Goal: Task Accomplishment & Management: Use online tool/utility

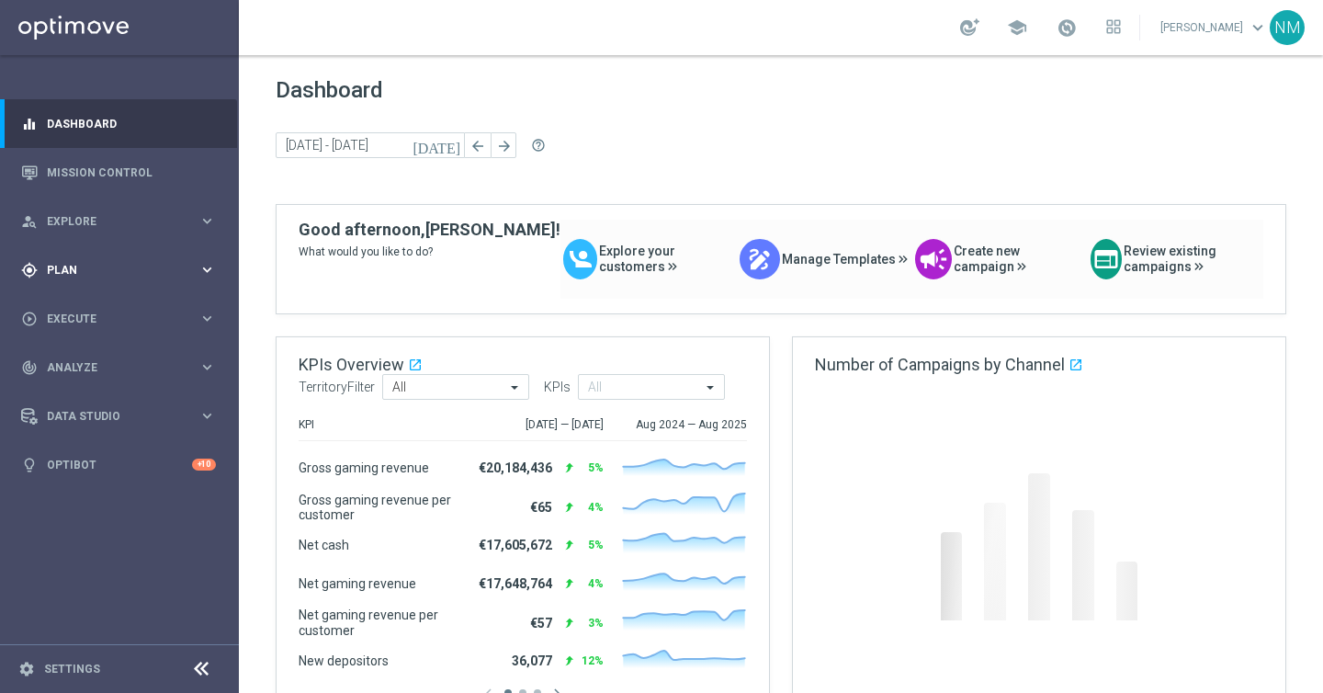
click at [73, 280] on div "gps_fixed Plan keyboard_arrow_right" at bounding box center [118, 269] width 237 height 49
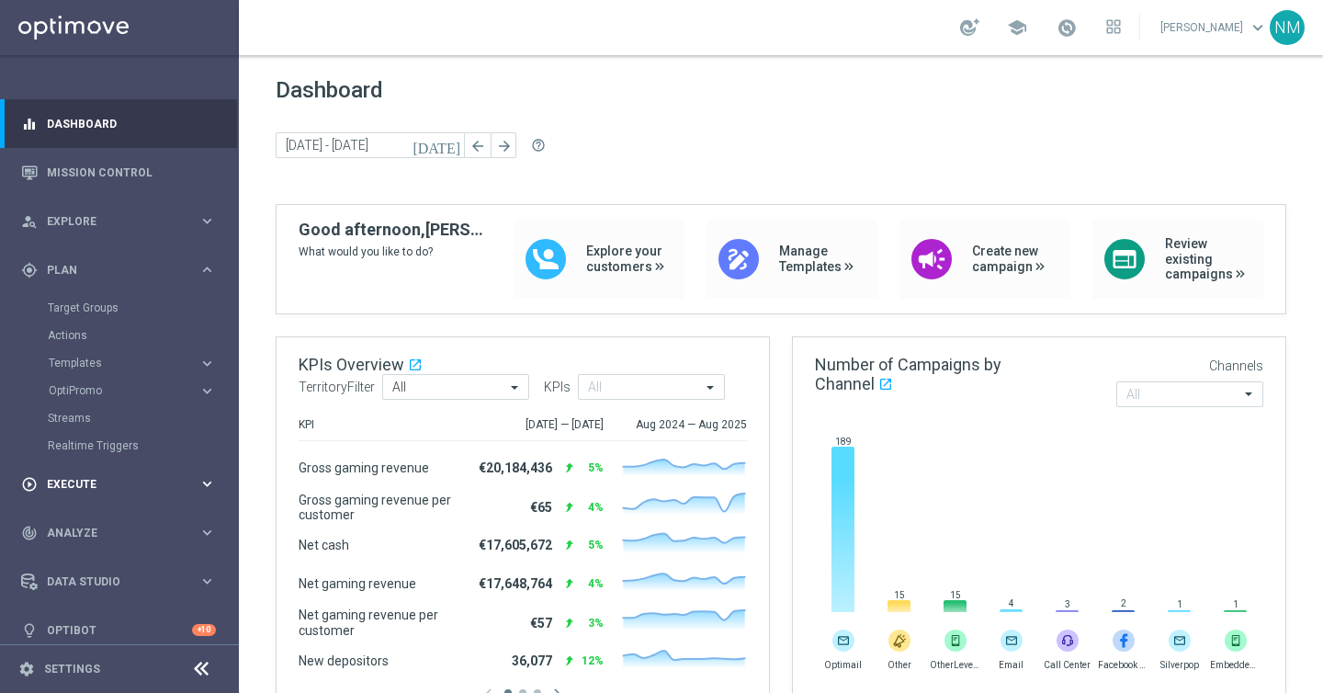
click at [73, 501] on div "play_circle_outline Execute keyboard_arrow_right" at bounding box center [118, 483] width 237 height 49
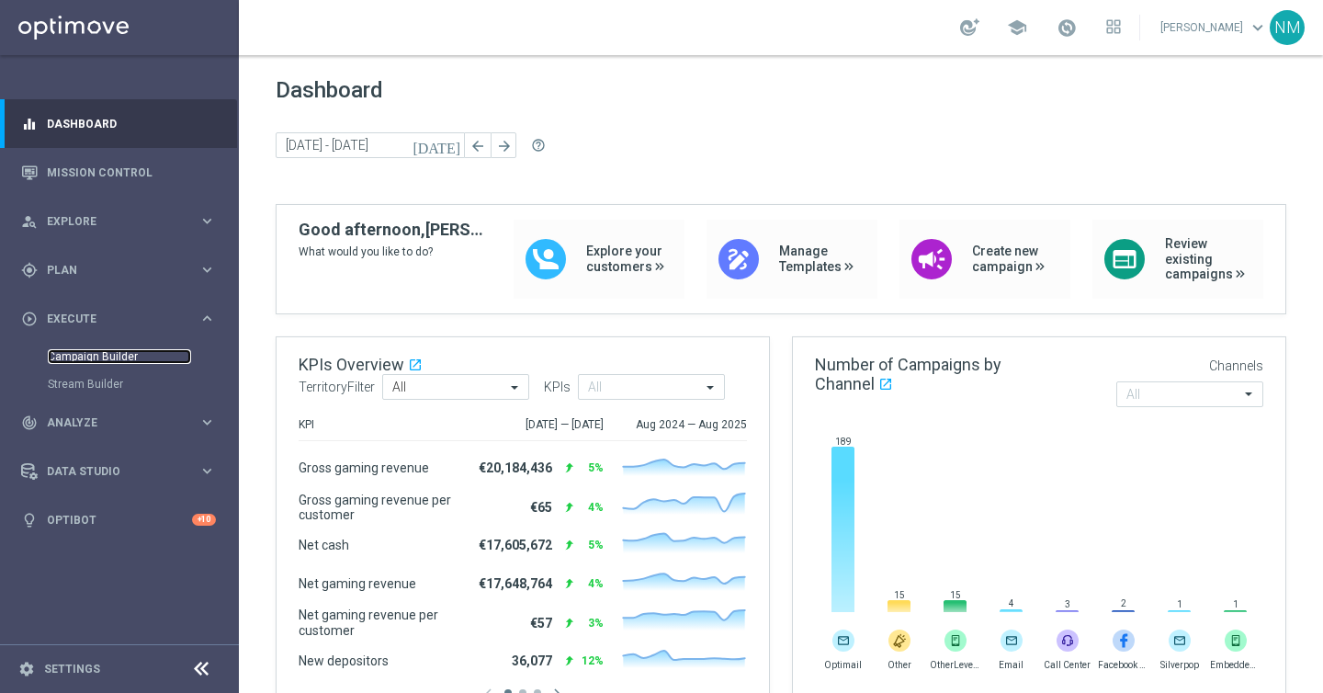
click at [102, 361] on link "Campaign Builder" at bounding box center [119, 356] width 143 height 15
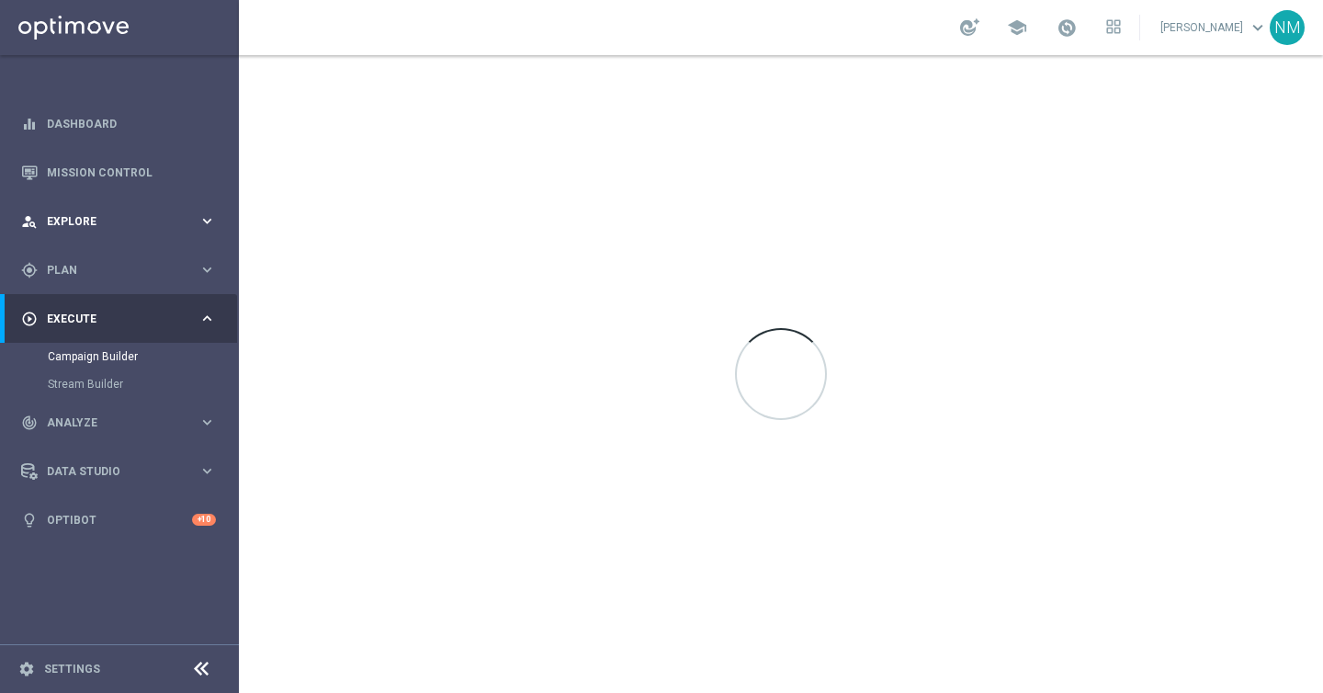
click at [94, 236] on div "person_search Explore keyboard_arrow_right" at bounding box center [118, 221] width 237 height 49
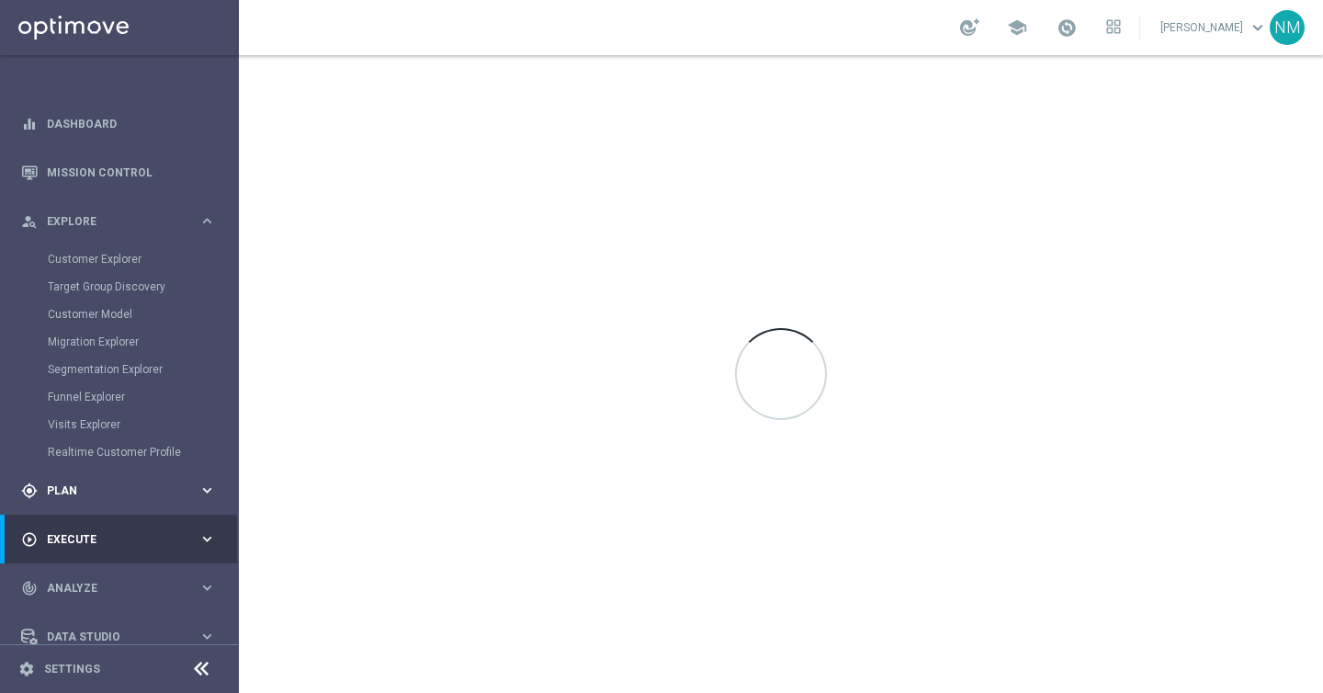
click at [78, 477] on div "gps_fixed Plan keyboard_arrow_right" at bounding box center [118, 490] width 237 height 49
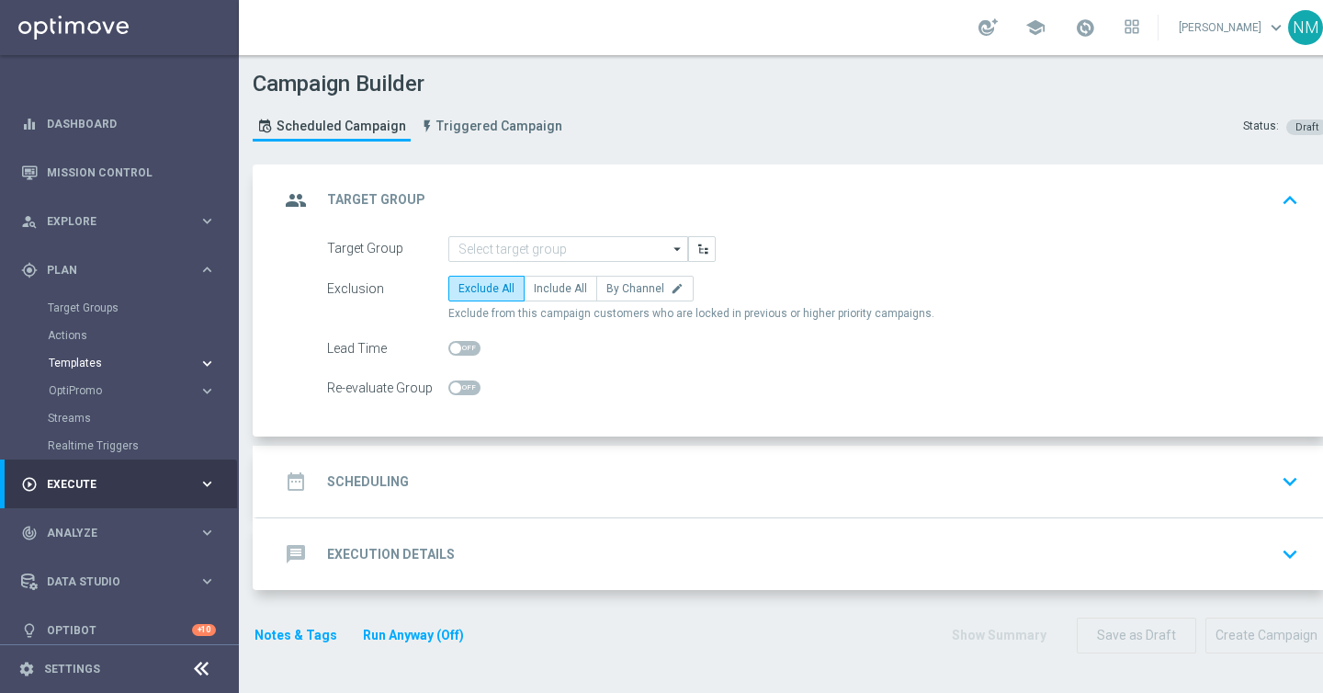
click at [86, 366] on span "Templates" at bounding box center [114, 362] width 131 height 11
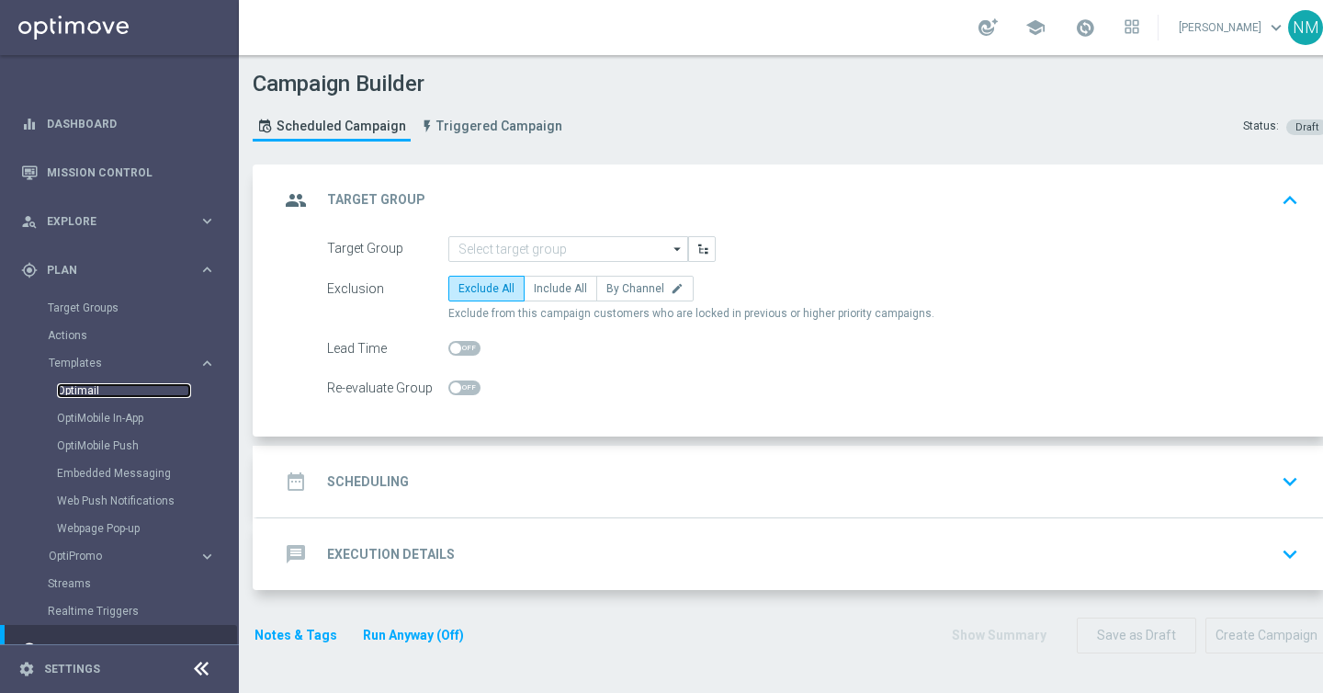
click at [103, 397] on link "Optimail" at bounding box center [124, 390] width 134 height 15
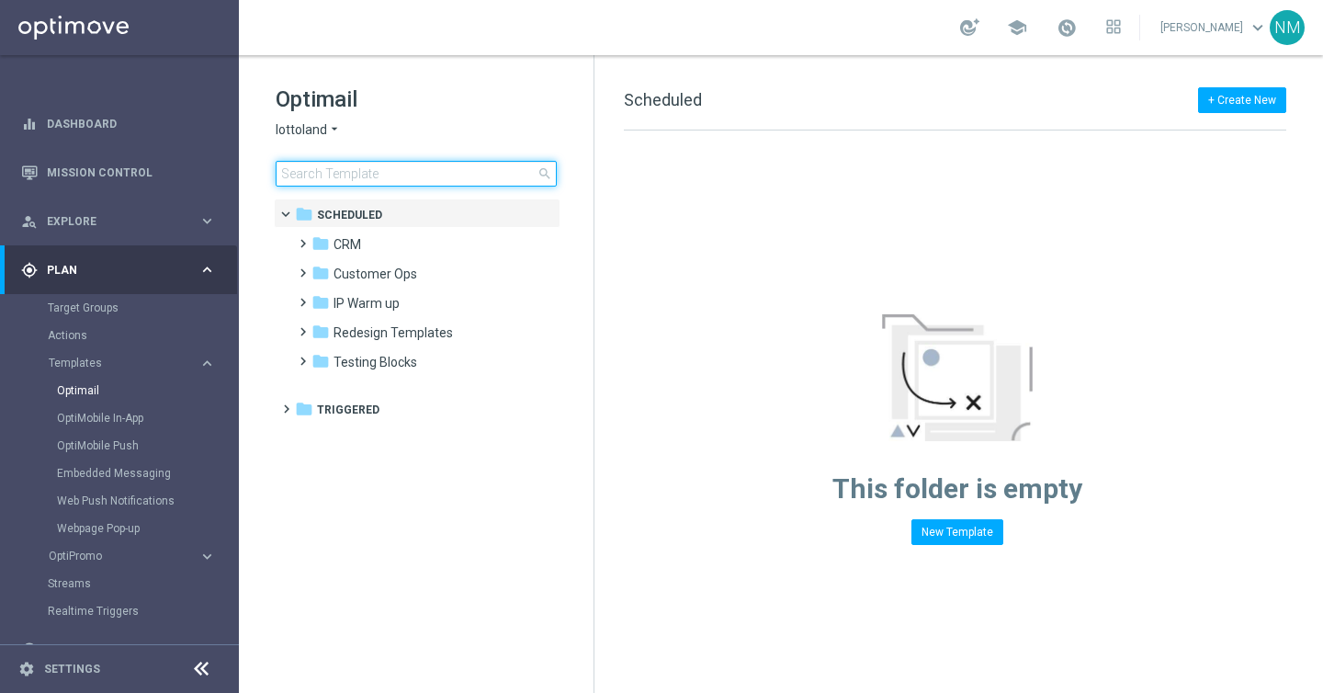
click at [340, 177] on input at bounding box center [416, 174] width 281 height 26
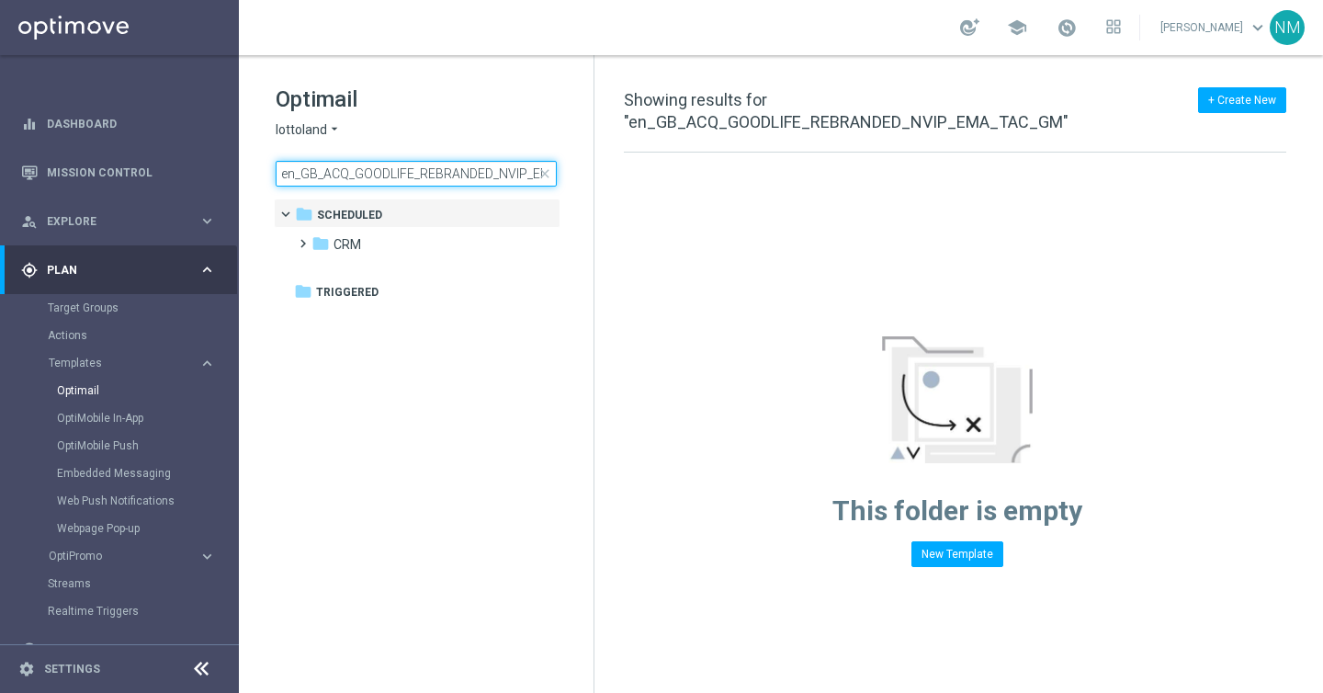
scroll to position [0, 69]
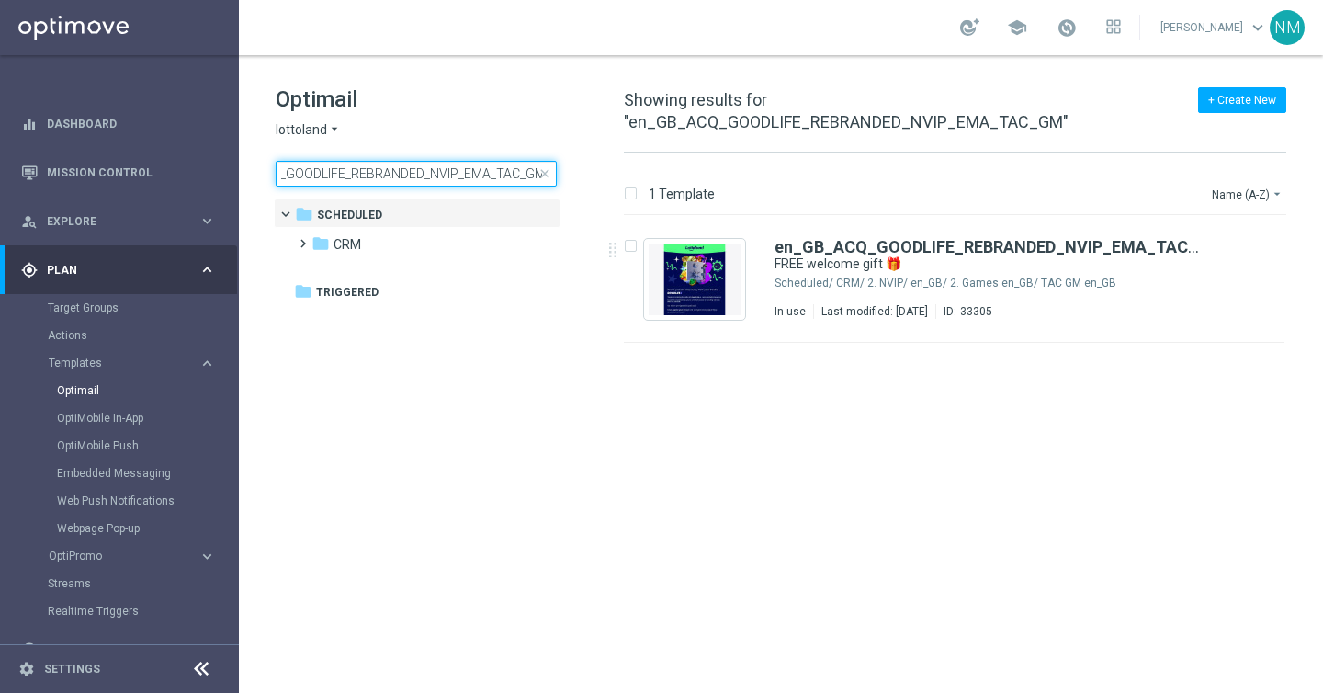
type input "en_GB_ACQ_GOODLIFE_REBRANDED_NVIP_EMA_TAC_GM"
click at [1293, 28] on div "NM" at bounding box center [1286, 27] width 35 height 35
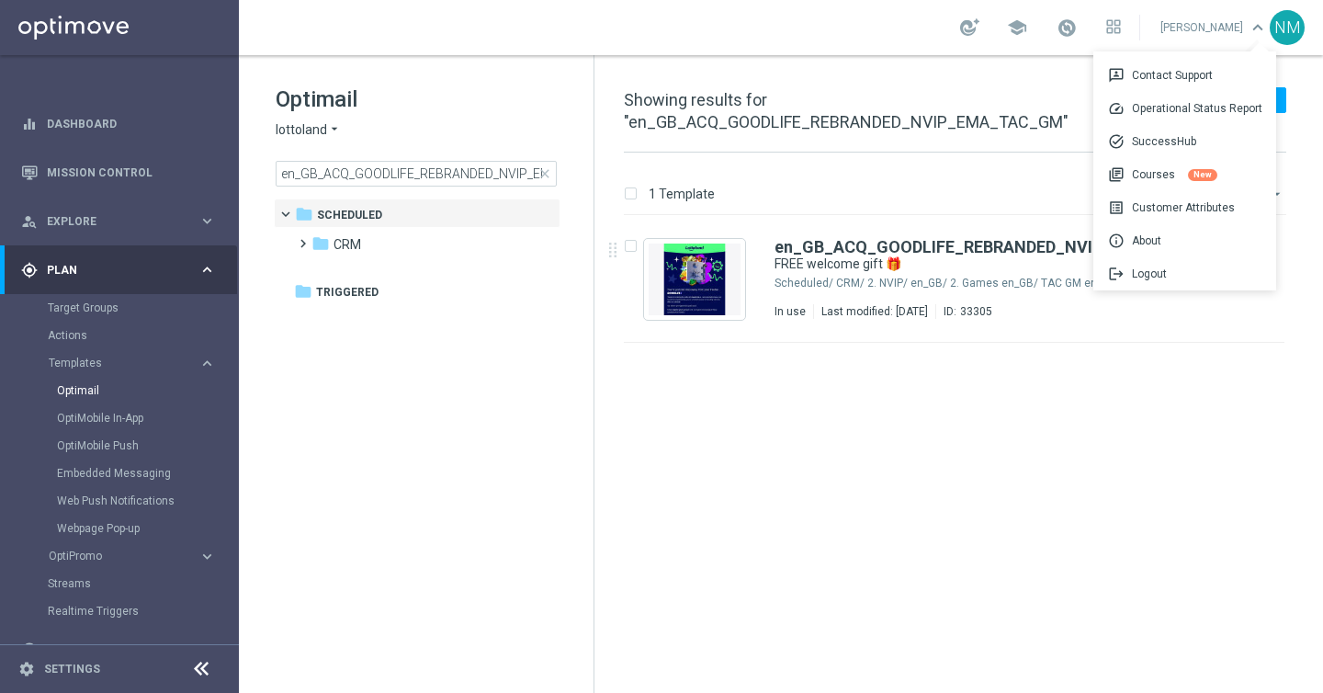
click at [1255, 28] on span "keyboard_arrow_down" at bounding box center [1257, 27] width 20 height 20
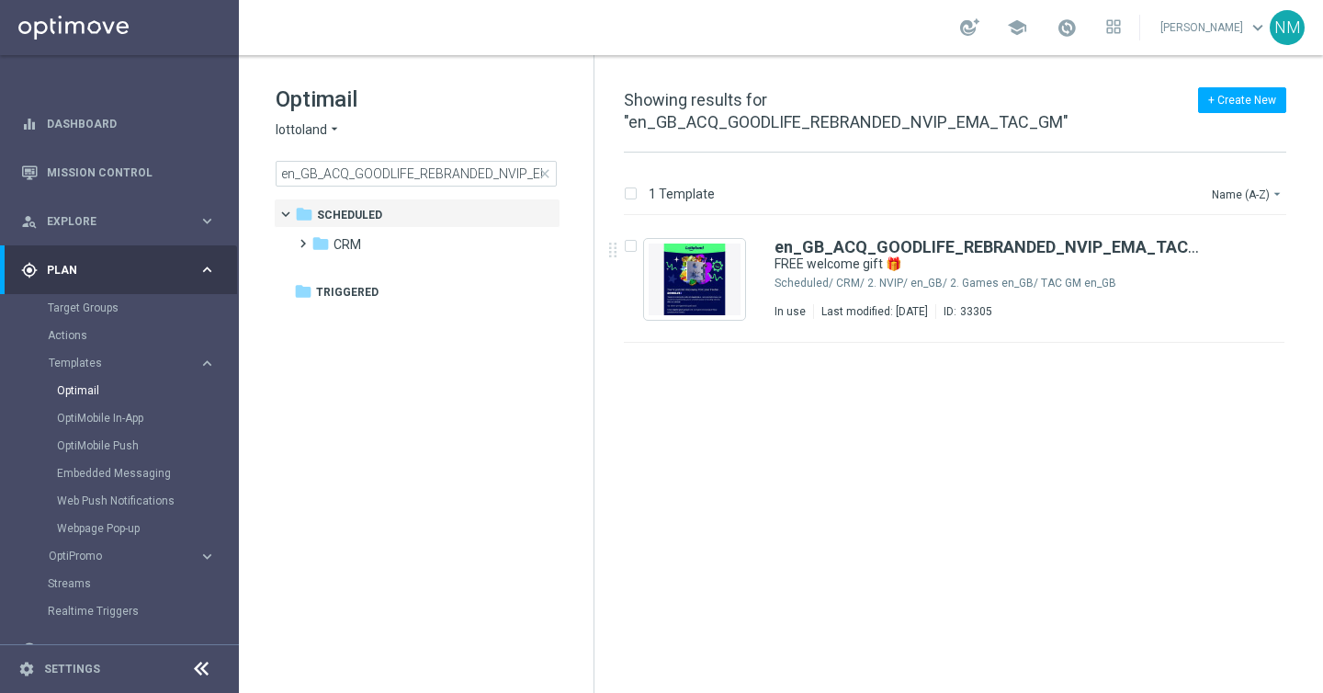
click at [1255, 28] on span "keyboard_arrow_down" at bounding box center [1257, 27] width 20 height 20
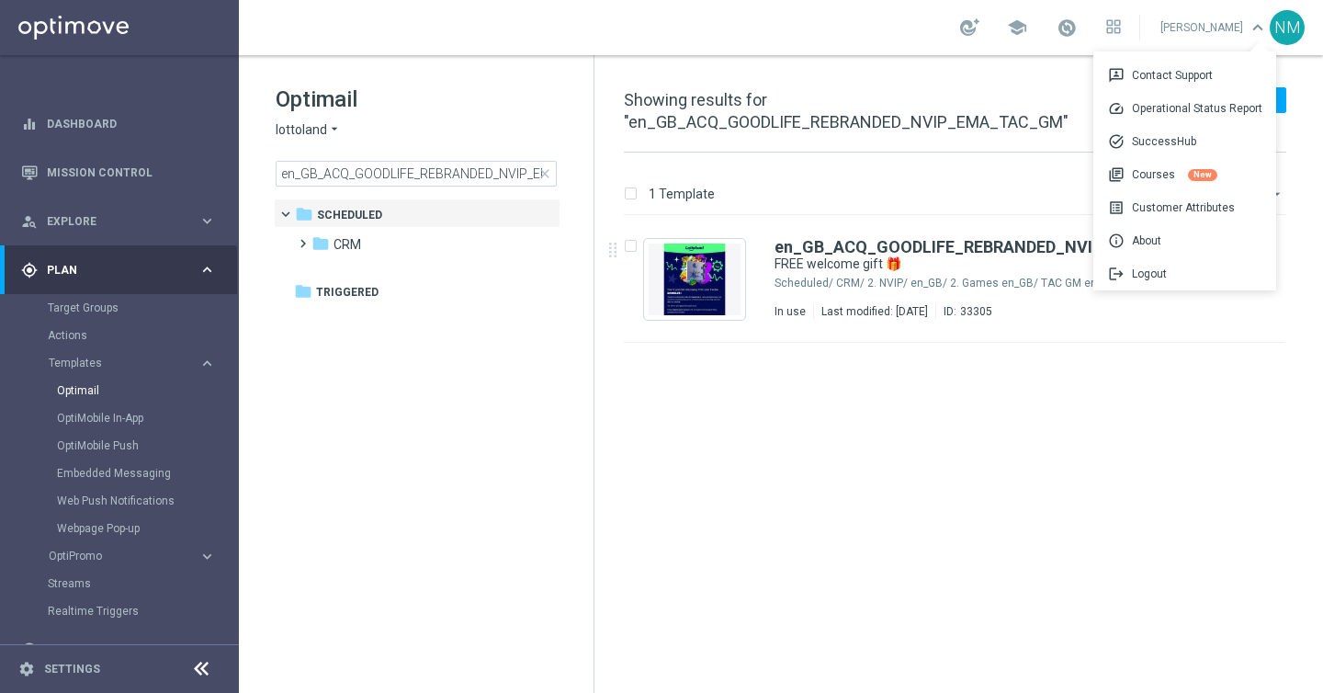
click at [972, 521] on div "insert_drive_file en_GB_ACQ_GOODLIFE_REBRANDED_NVIP_EMA_TAC_GM FREE welcome gif…" at bounding box center [962, 465] width 714 height 499
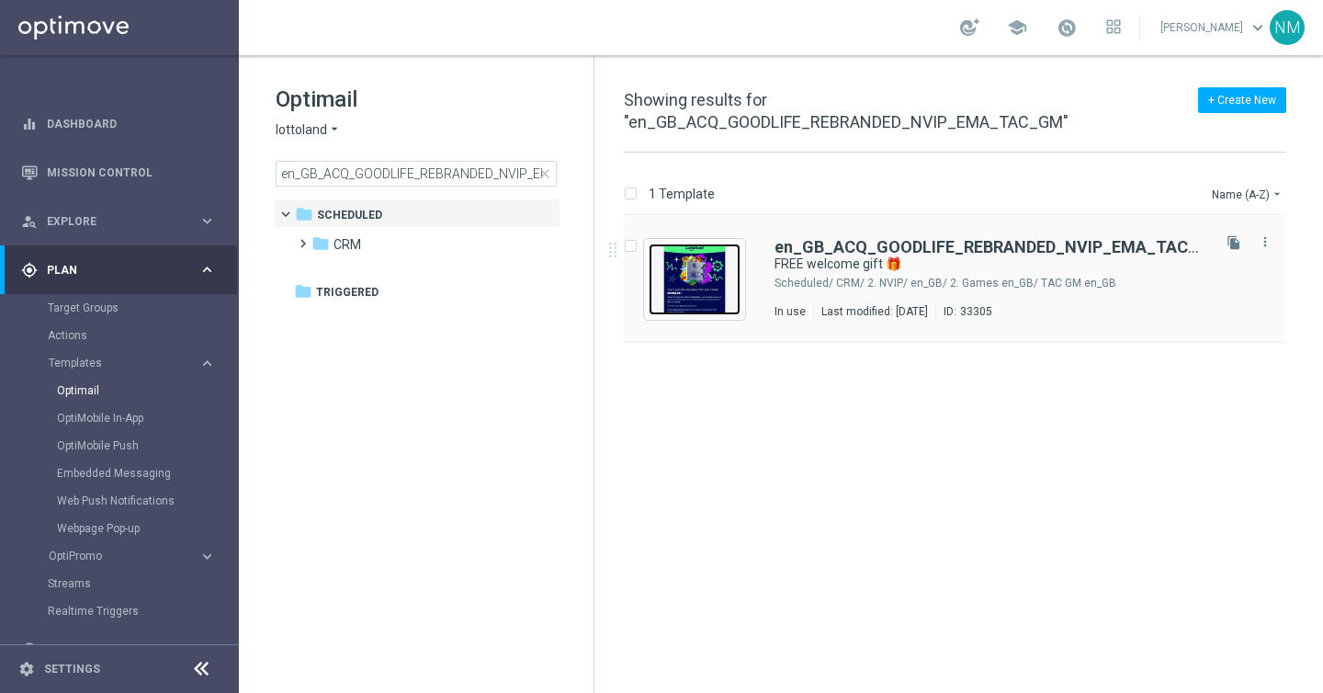
click at [678, 302] on img "Press SPACE to select this row." at bounding box center [694, 279] width 92 height 72
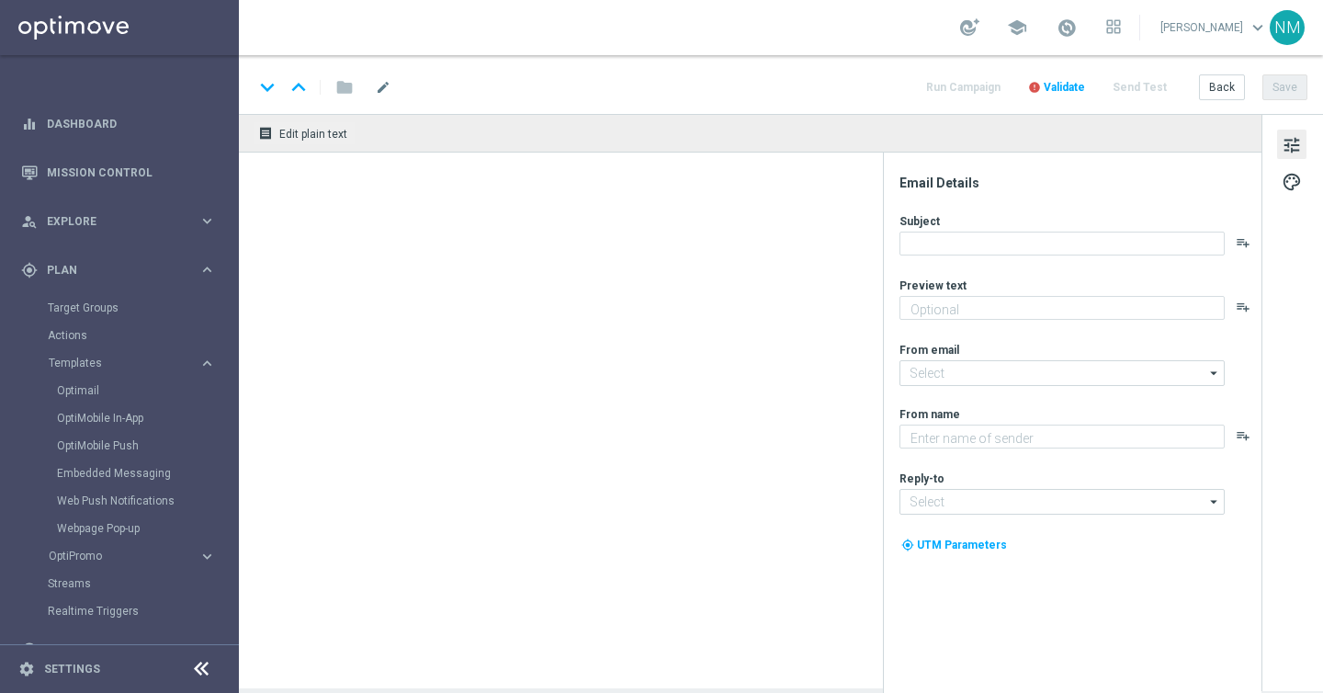
type textarea "Don’t miss out — register to claim!"
type input "[EMAIL_ADDRESS][DOMAIN_NAME]"
type textarea "Lottoland"
type input "[EMAIL_ADDRESS][DOMAIN_NAME]"
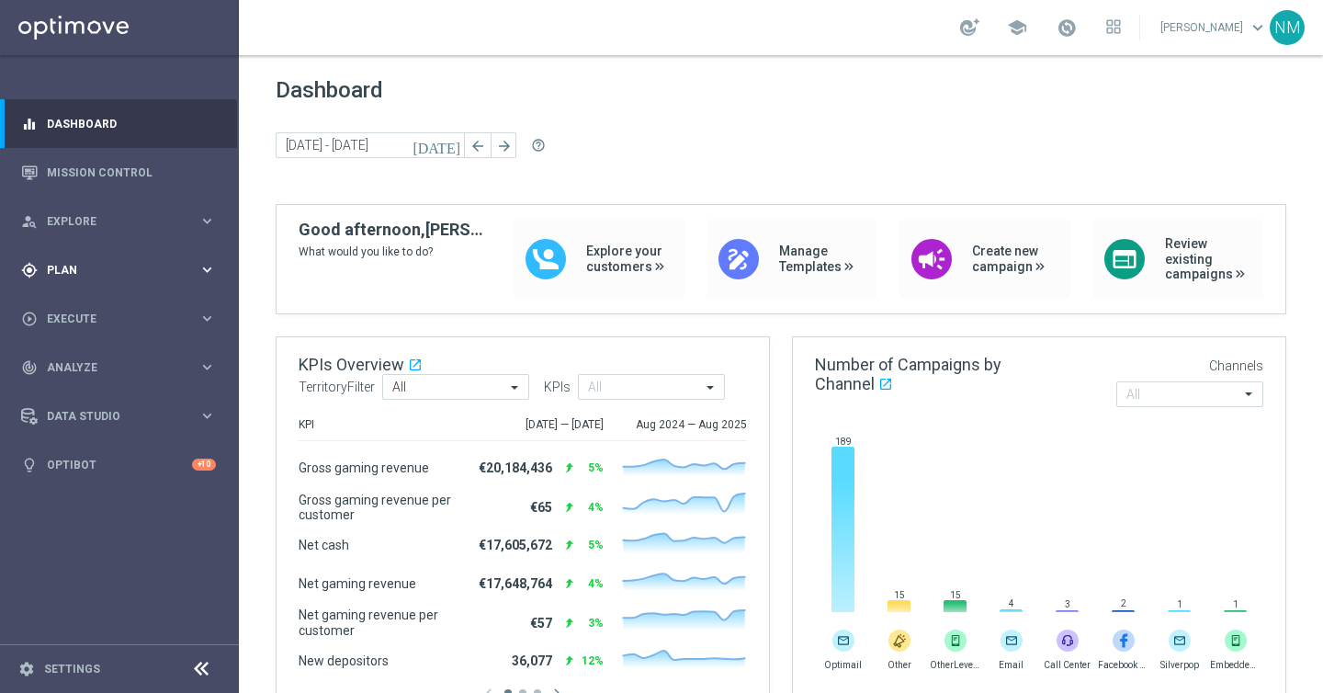
click at [110, 279] on div "gps_fixed Plan keyboard_arrow_right" at bounding box center [118, 269] width 237 height 49
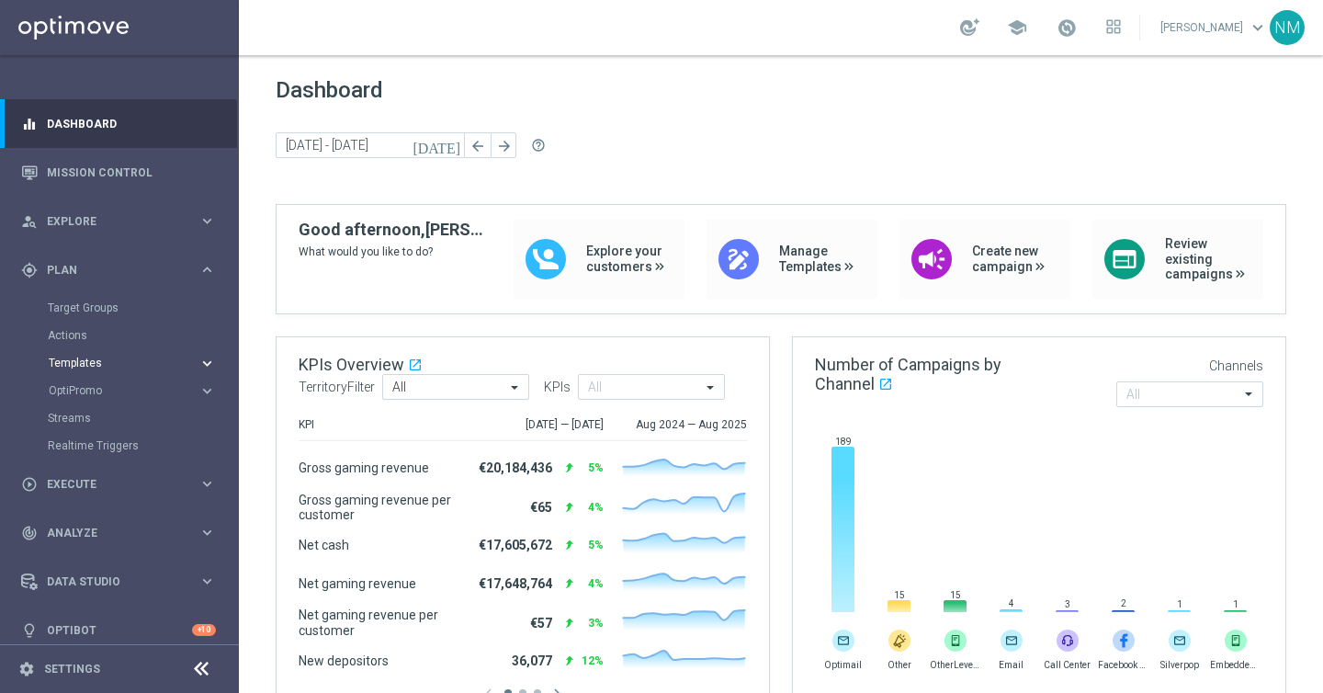
click at [74, 362] on span "Templates" at bounding box center [114, 362] width 131 height 11
click at [74, 385] on link "Optimail" at bounding box center [124, 390] width 134 height 15
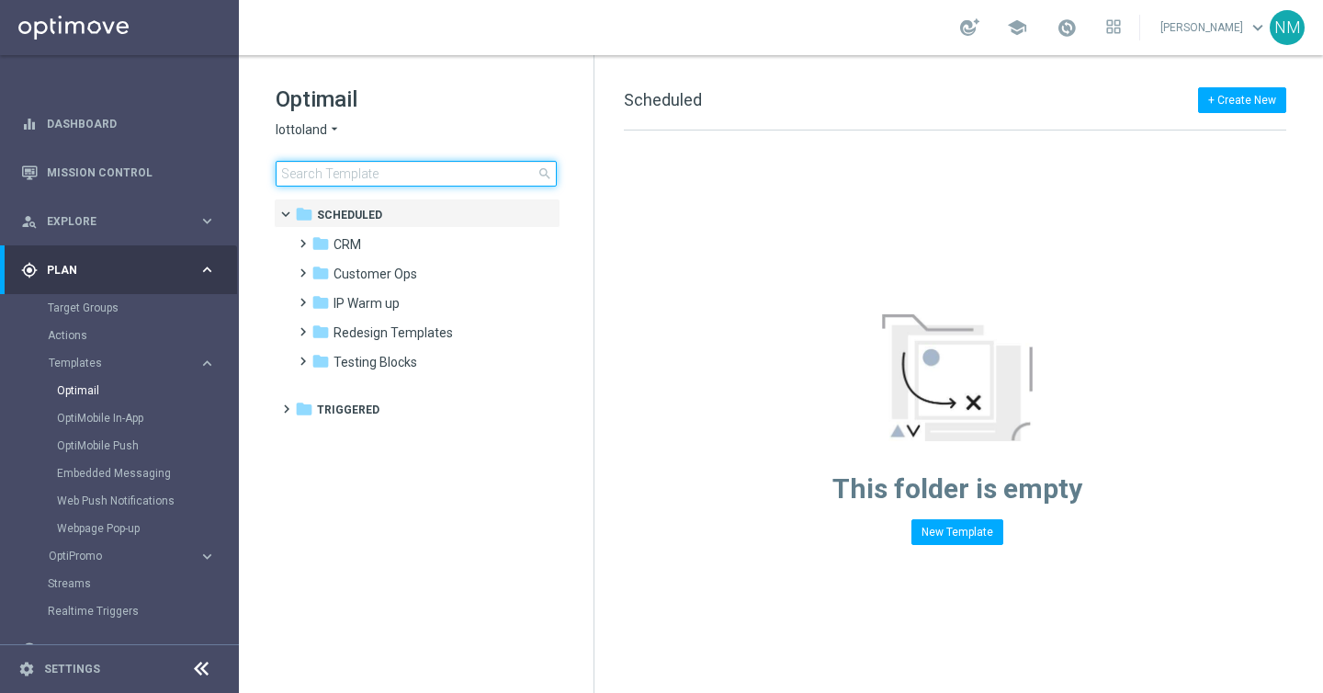
click at [358, 184] on input at bounding box center [416, 174] width 281 height 26
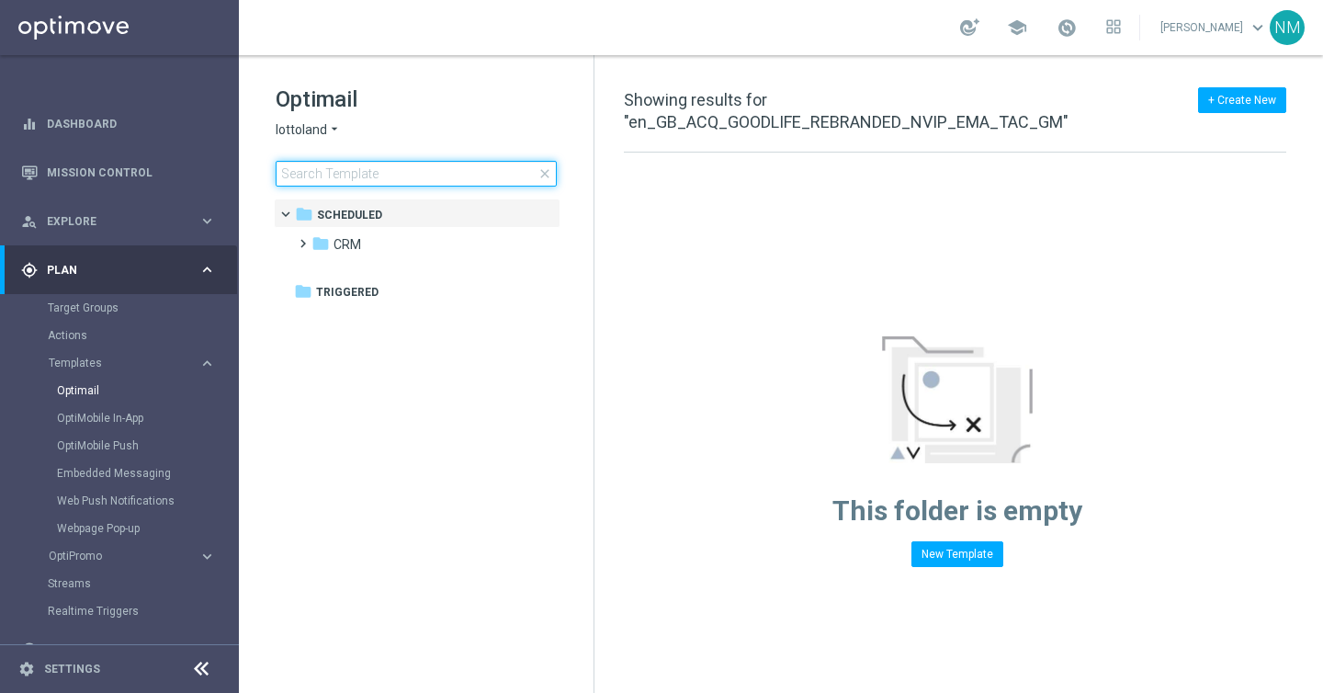
type input "en_GB_ACQ_GOODLIFE_REBRANDED_NVIP_EMA_TAC_GM"
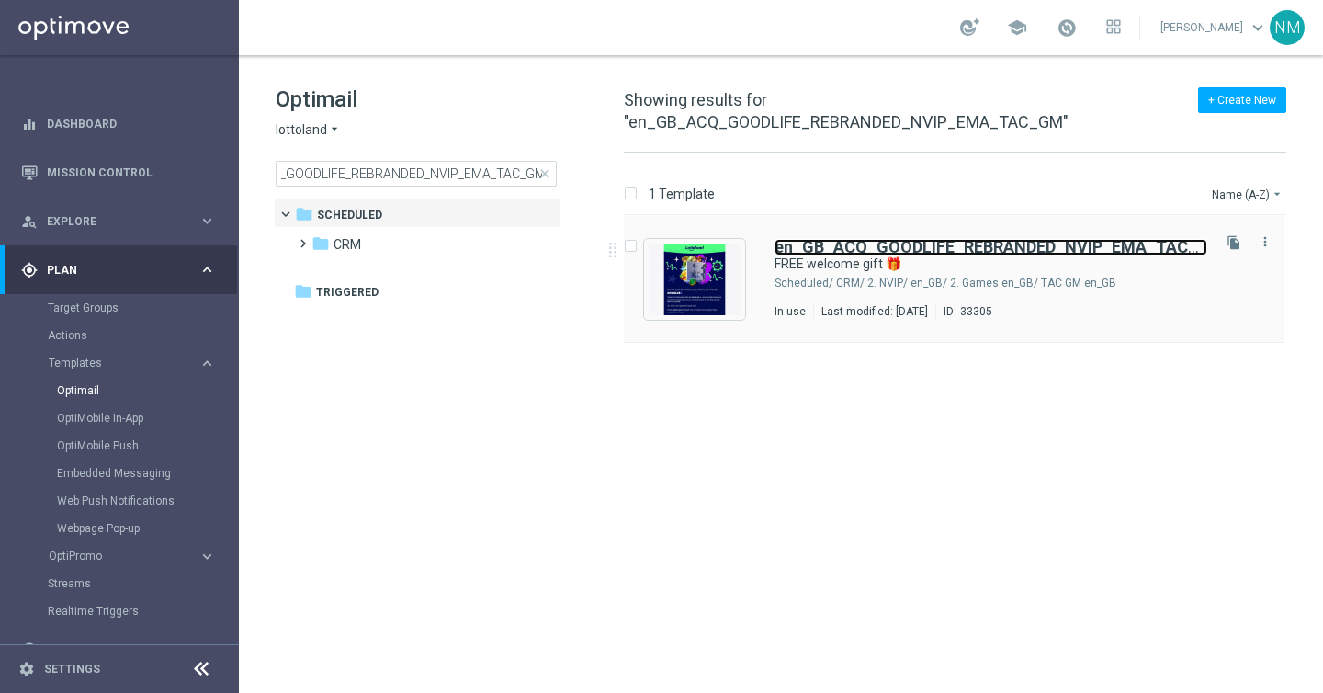
click at [851, 240] on b "en_GB_ACQ_GOODLIFE_REBRANDED_NVIP_EMA_TAC_GM" at bounding box center [998, 246] width 449 height 19
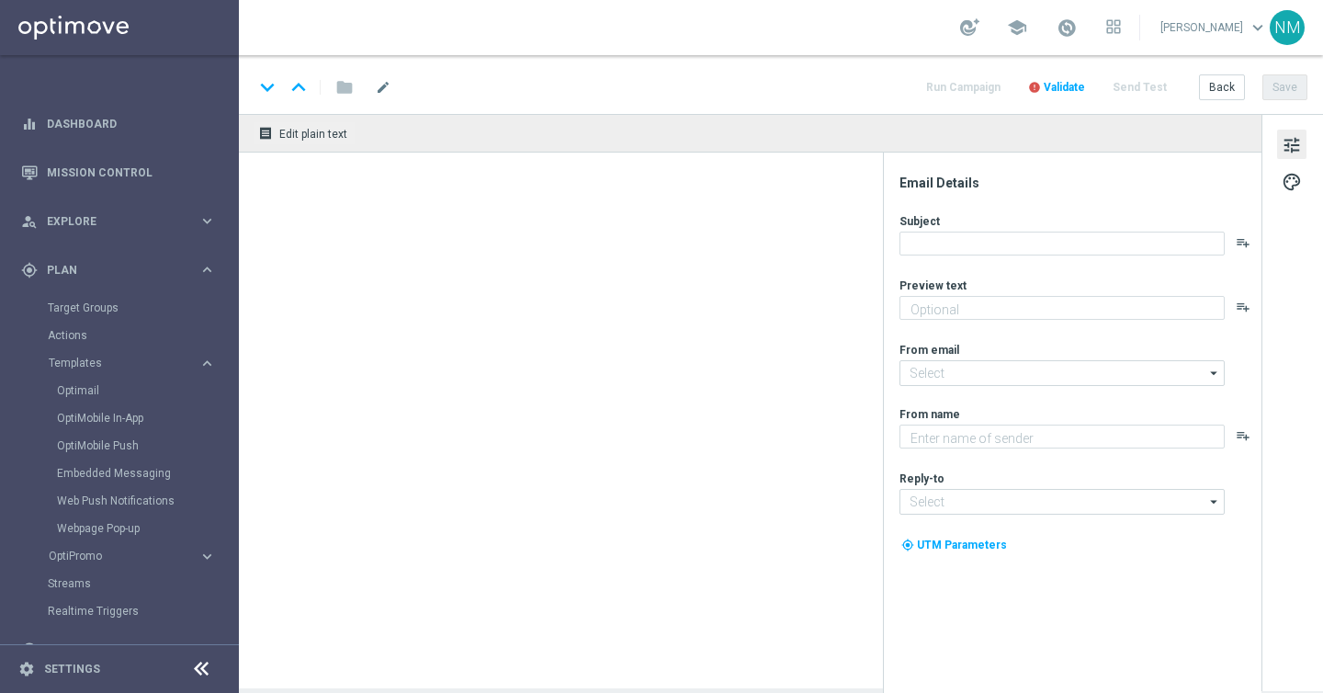
type textarea "Don’t miss out — register to claim!"
type input "[EMAIL_ADDRESS][DOMAIN_NAME]"
type textarea "Lottoland"
type input "[EMAIL_ADDRESS][DOMAIN_NAME]"
